Goal: Transaction & Acquisition: Download file/media

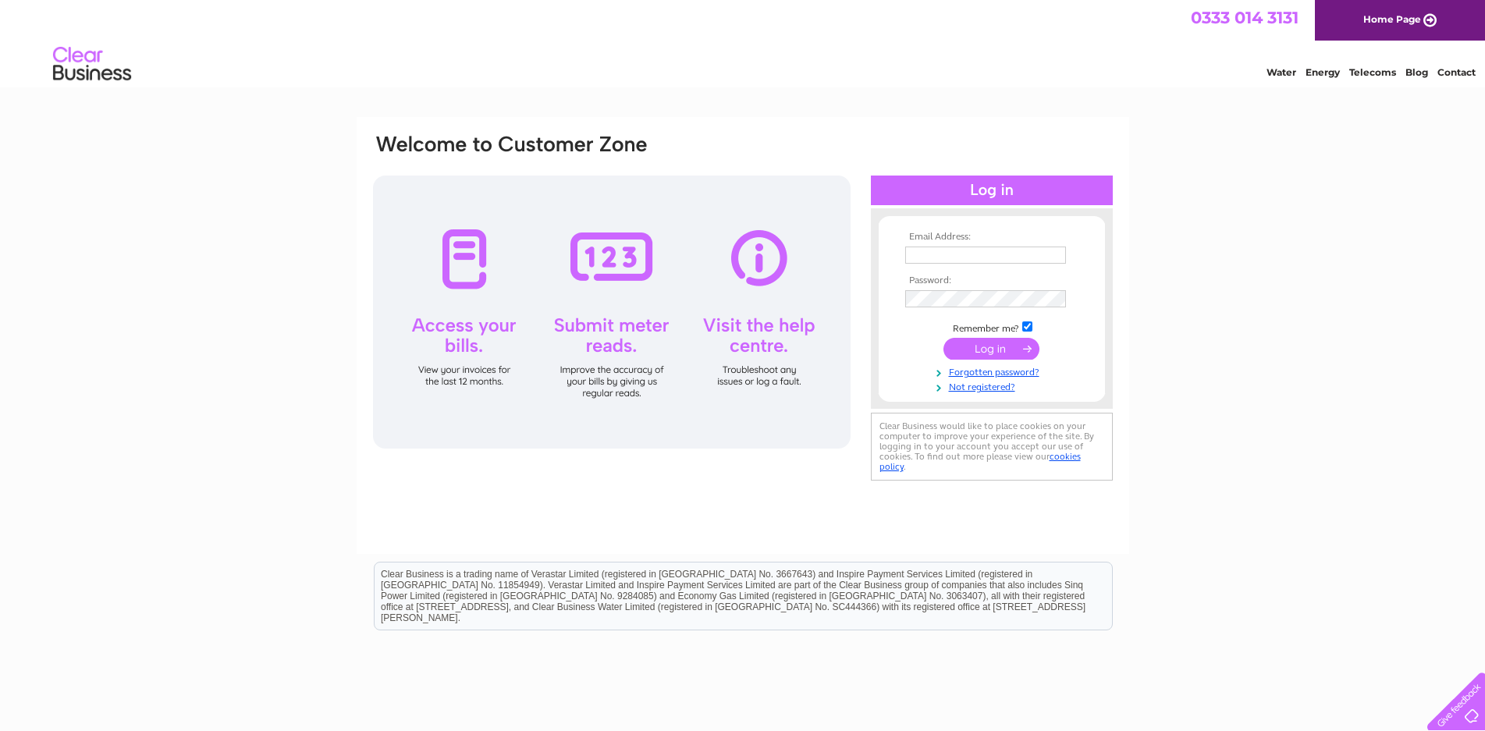
type input "darroncrookes@yahoo.com"
click at [991, 350] on input "submit" at bounding box center [992, 349] width 96 height 22
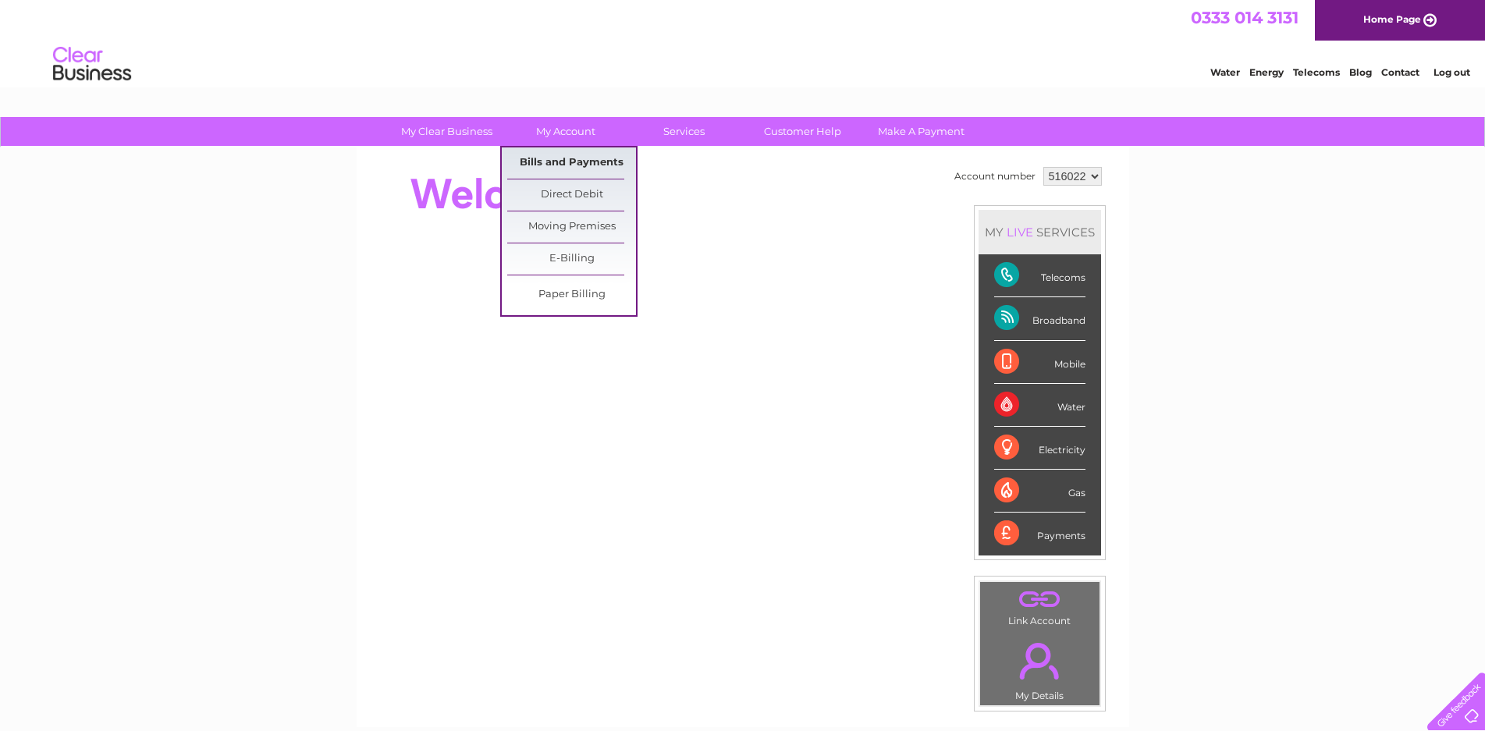
click at [578, 158] on link "Bills and Payments" at bounding box center [571, 163] width 129 height 31
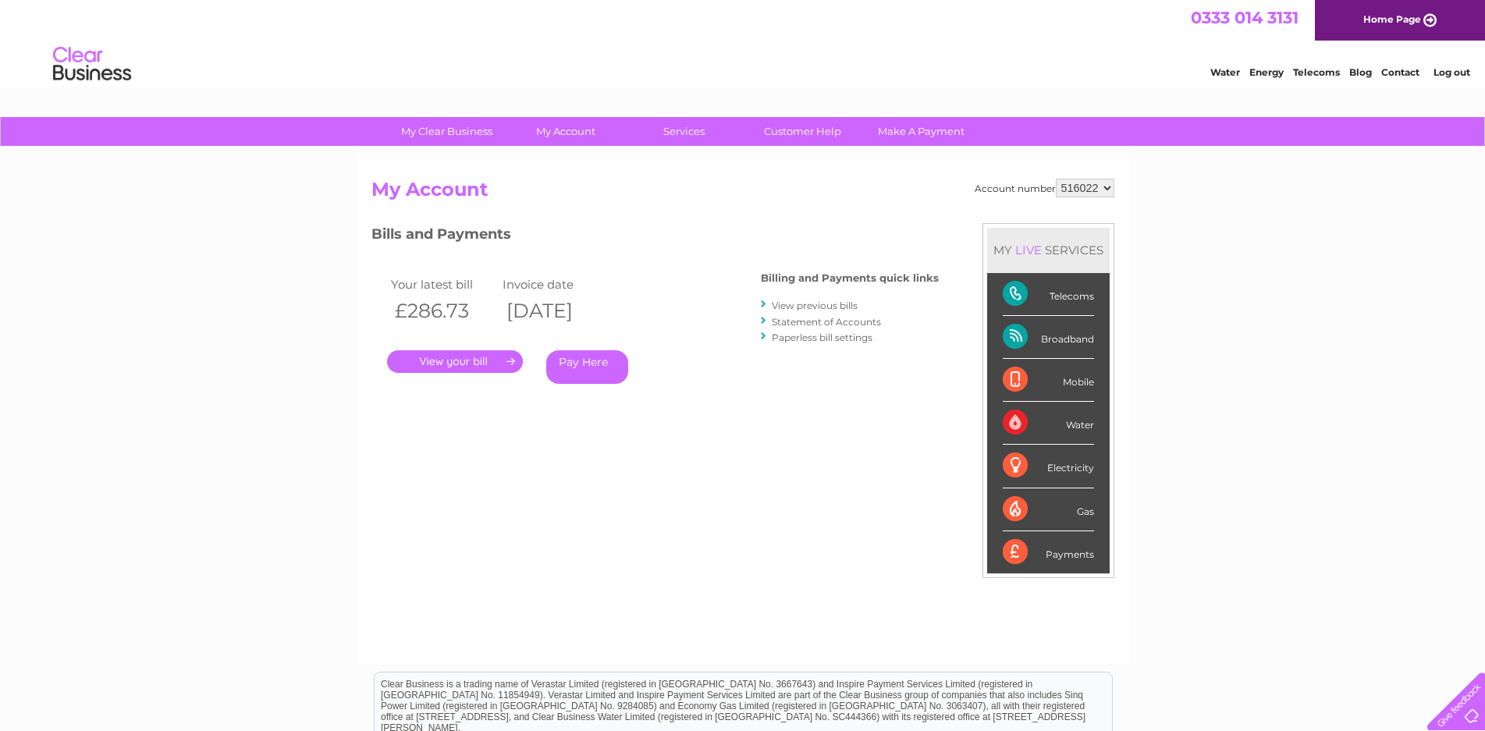
click at [808, 303] on link "View previous bills" at bounding box center [815, 306] width 86 height 12
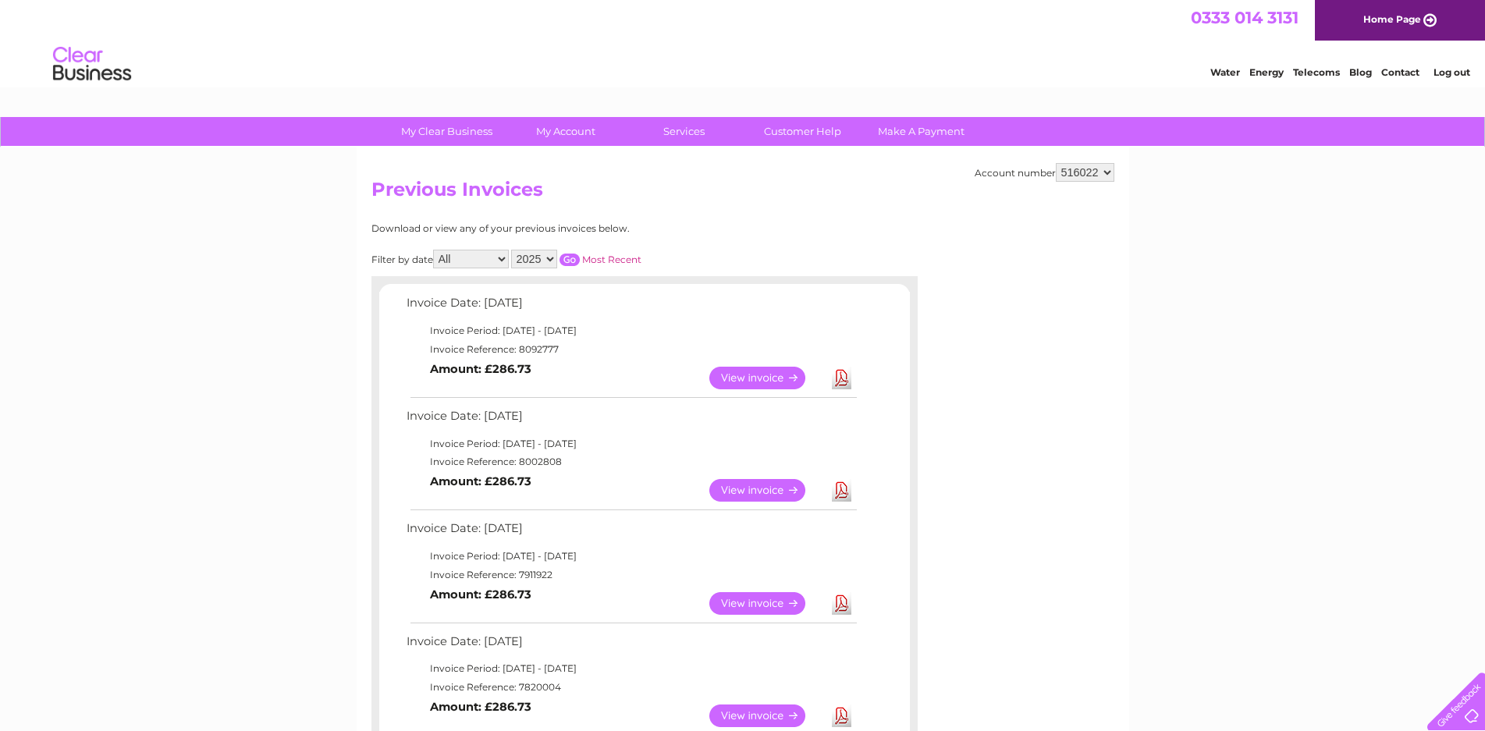
click at [845, 490] on link "Download" at bounding box center [842, 490] width 20 height 23
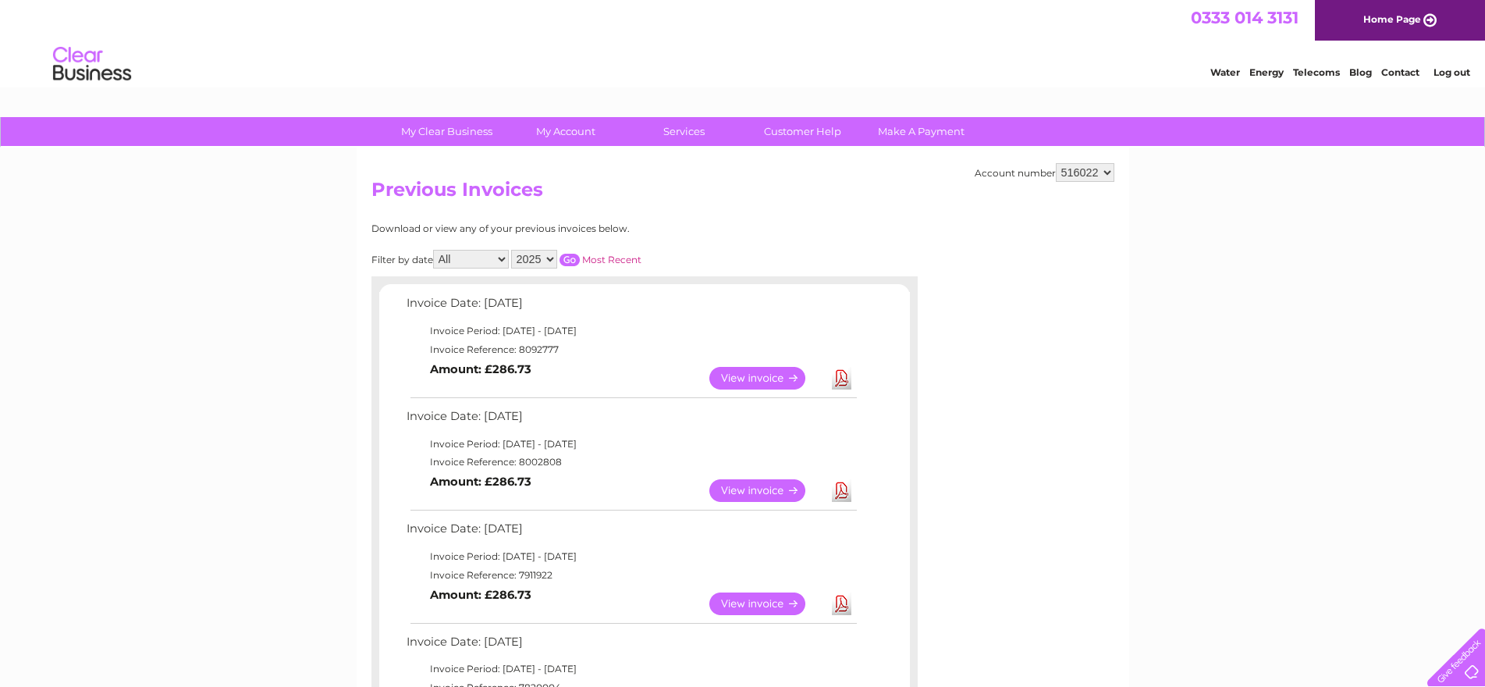
click at [847, 379] on link "Download" at bounding box center [842, 378] width 20 height 23
